Goal: Information Seeking & Learning: Check status

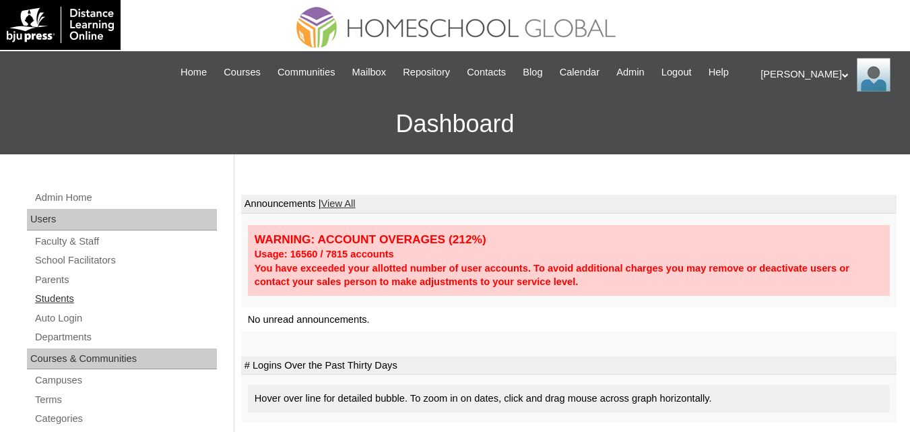
click at [61, 307] on link "Students" at bounding box center [125, 298] width 183 height 17
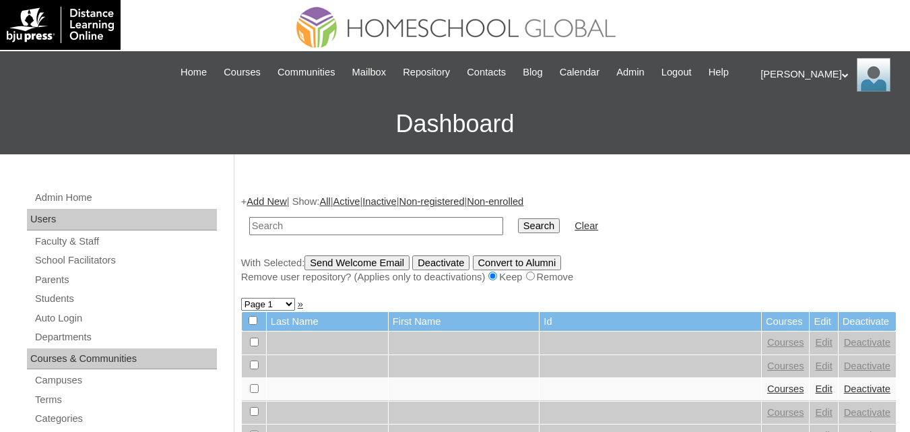
click at [361, 235] on input "text" at bounding box center [376, 226] width 254 height 18
type input "Yosef Elijah"
click at [518, 233] on input "Search" at bounding box center [539, 225] width 42 height 15
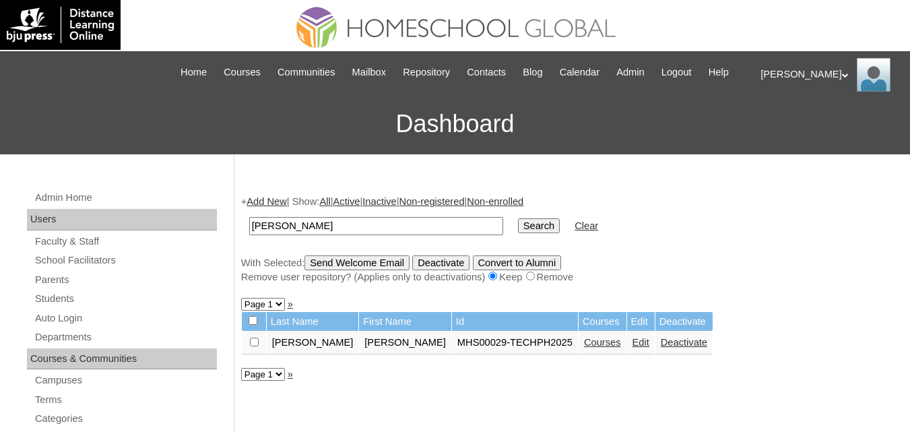
click at [584, 348] on link "Courses" at bounding box center [602, 342] width 37 height 11
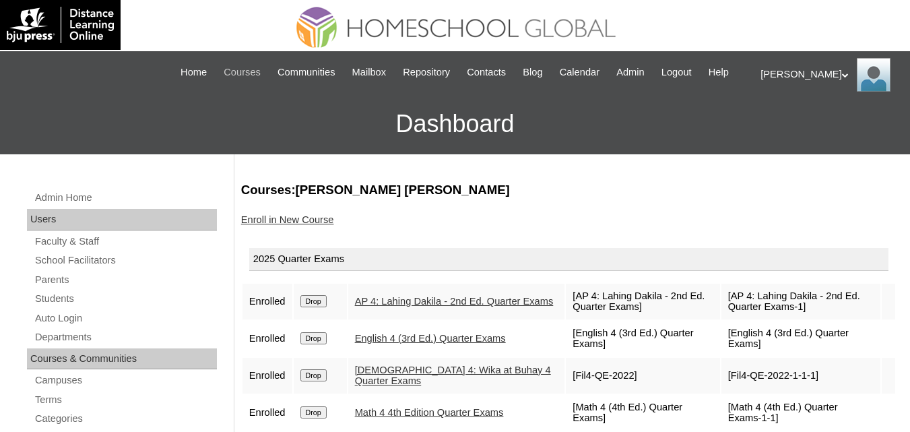
click at [249, 69] on span "Courses" at bounding box center [242, 72] width 37 height 15
